Goal: Navigation & Orientation: Find specific page/section

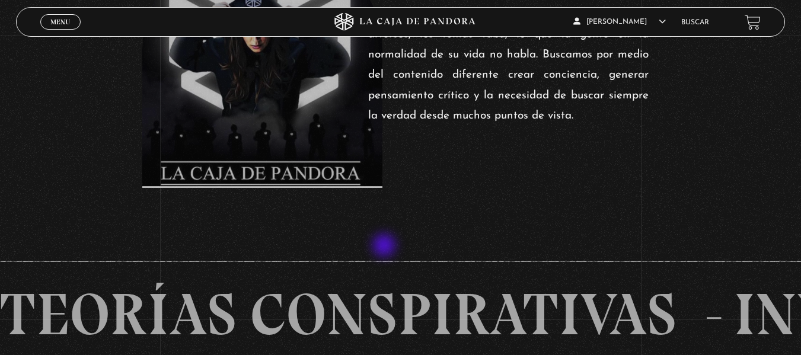
scroll to position [468, 0]
click at [67, 28] on span "Cerrar" at bounding box center [60, 32] width 28 height 8
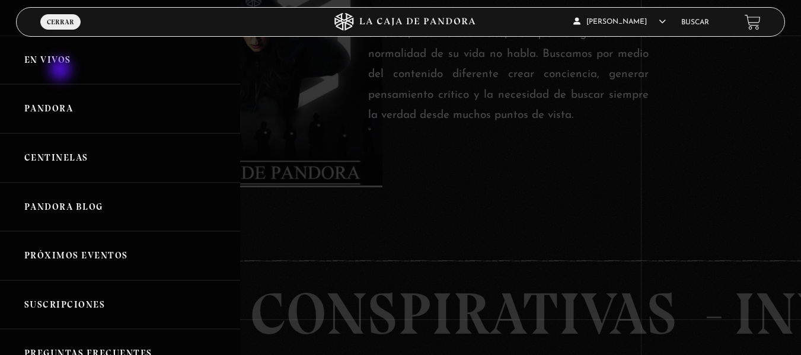
click at [62, 71] on link "En vivos" at bounding box center [120, 60] width 240 height 49
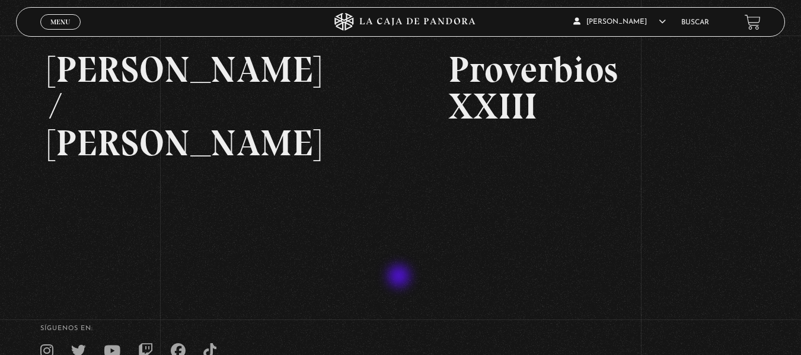
scroll to position [81, 0]
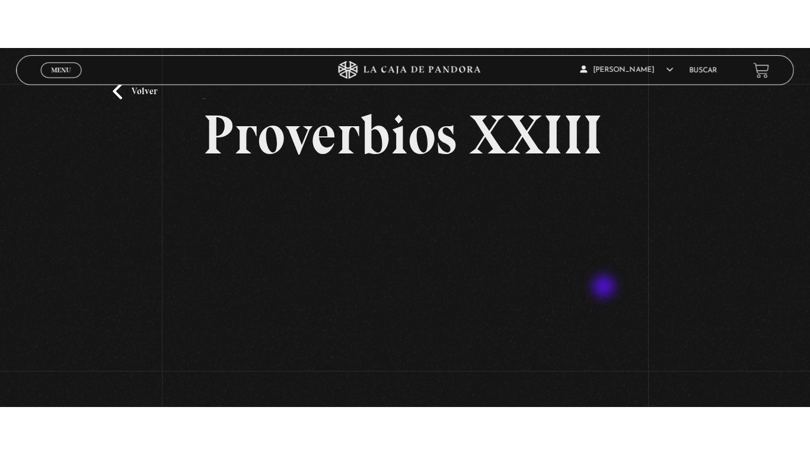
scroll to position [37, 0]
